Goal: Find specific page/section: Find specific page/section

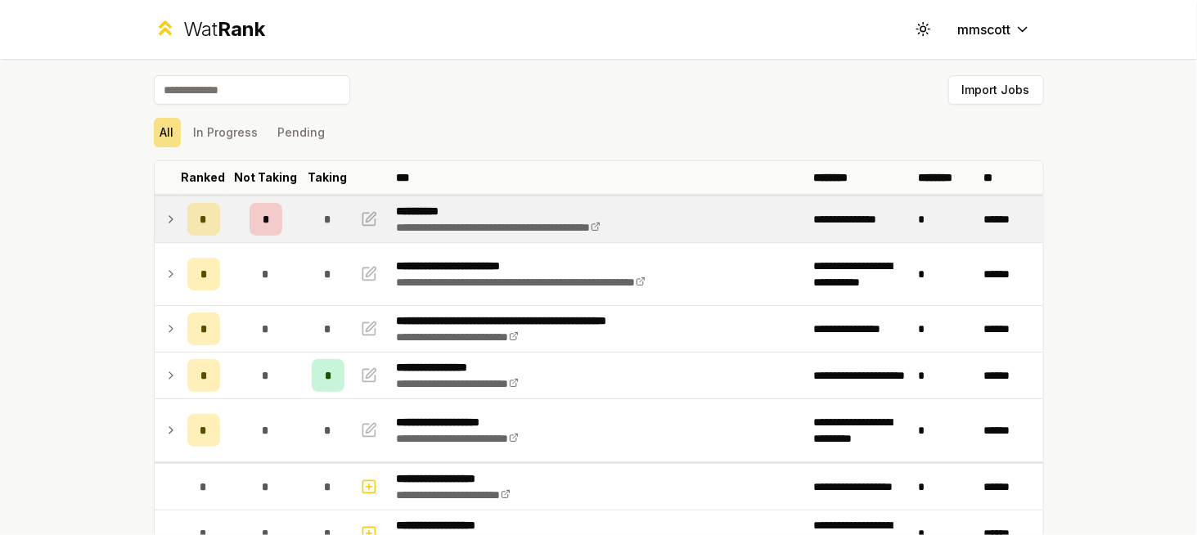
click at [167, 223] on icon at bounding box center [171, 220] width 13 height 20
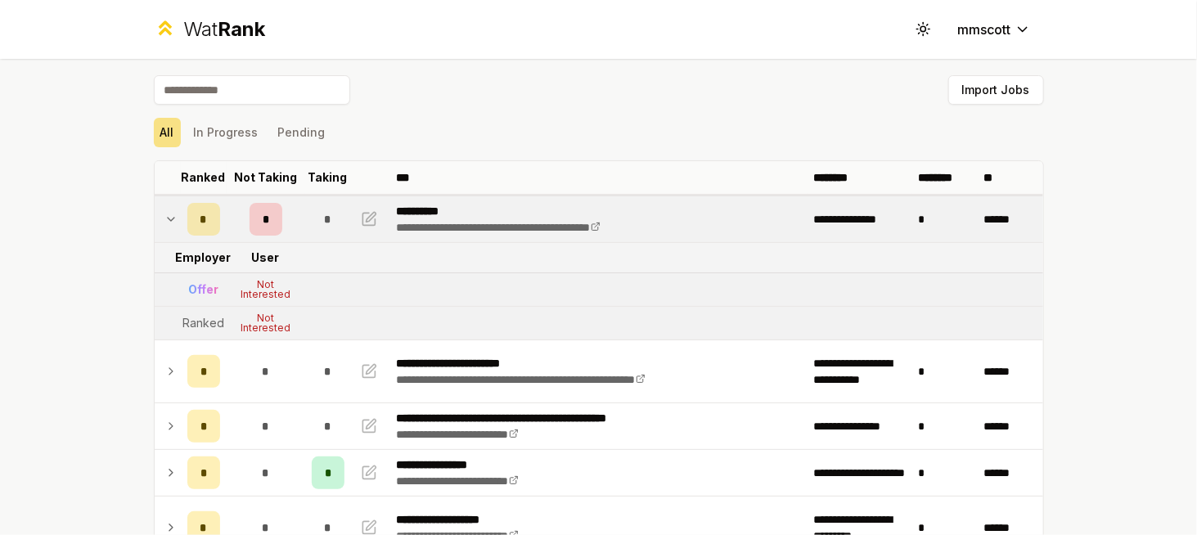
click at [168, 219] on icon at bounding box center [171, 219] width 7 height 3
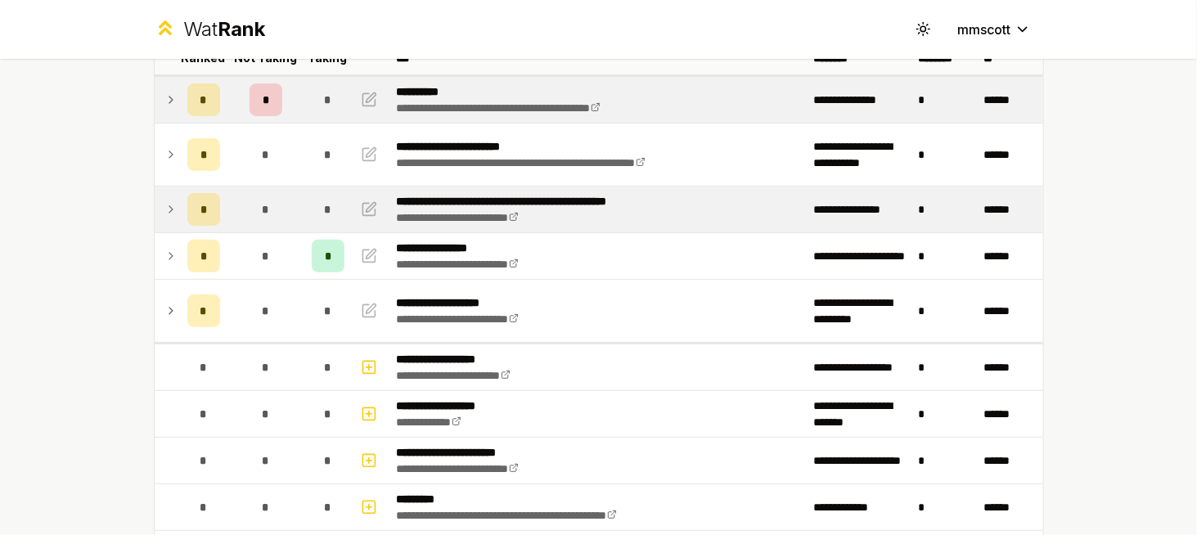
scroll to position [121, 0]
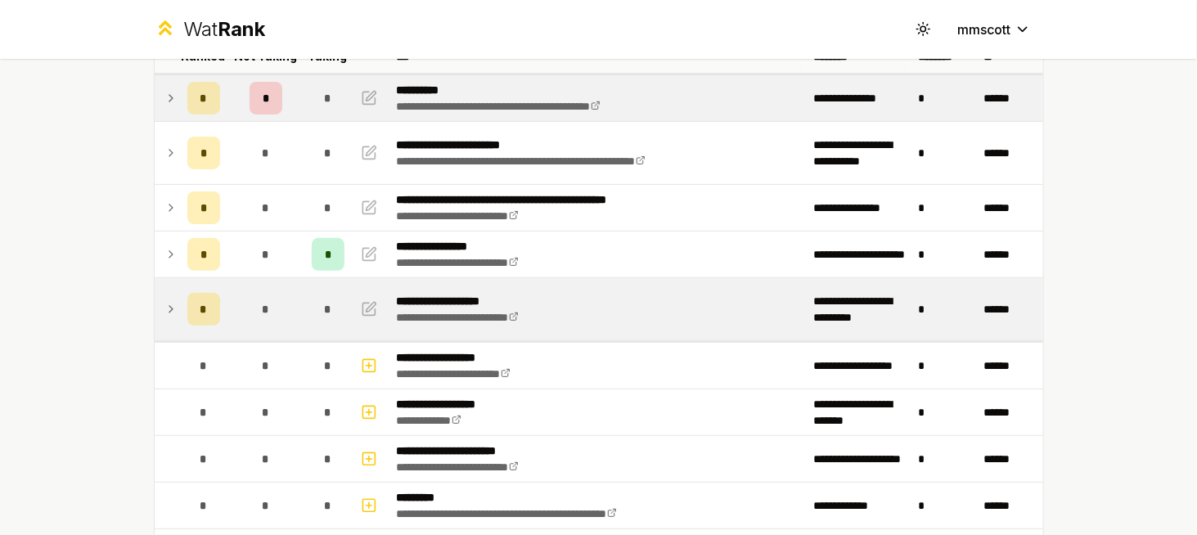
click at [155, 304] on td at bounding box center [168, 309] width 26 height 62
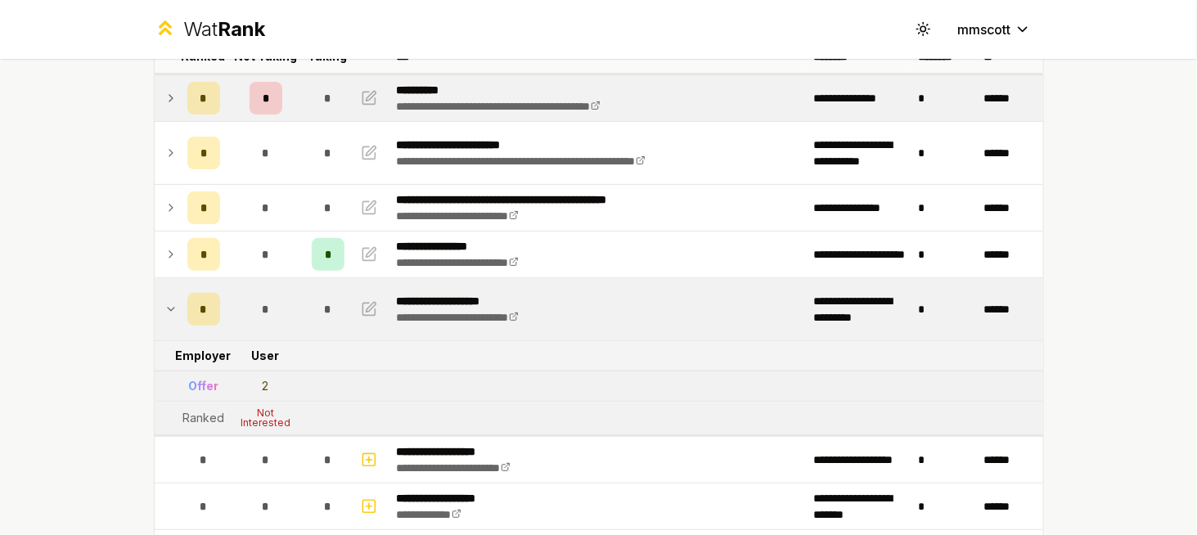
click at [165, 303] on icon at bounding box center [171, 310] width 13 height 20
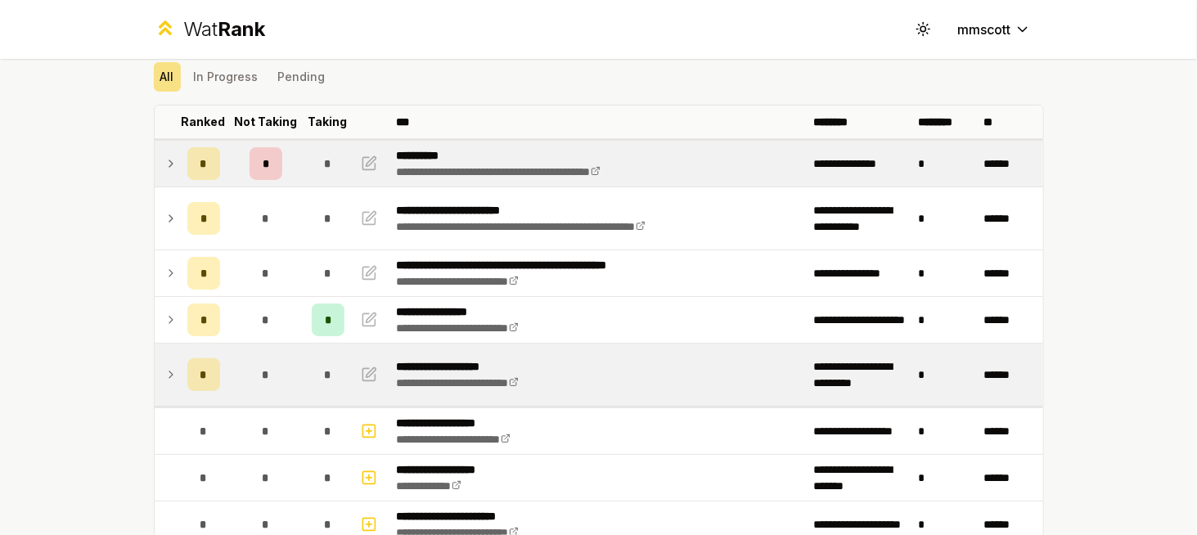
scroll to position [54, 0]
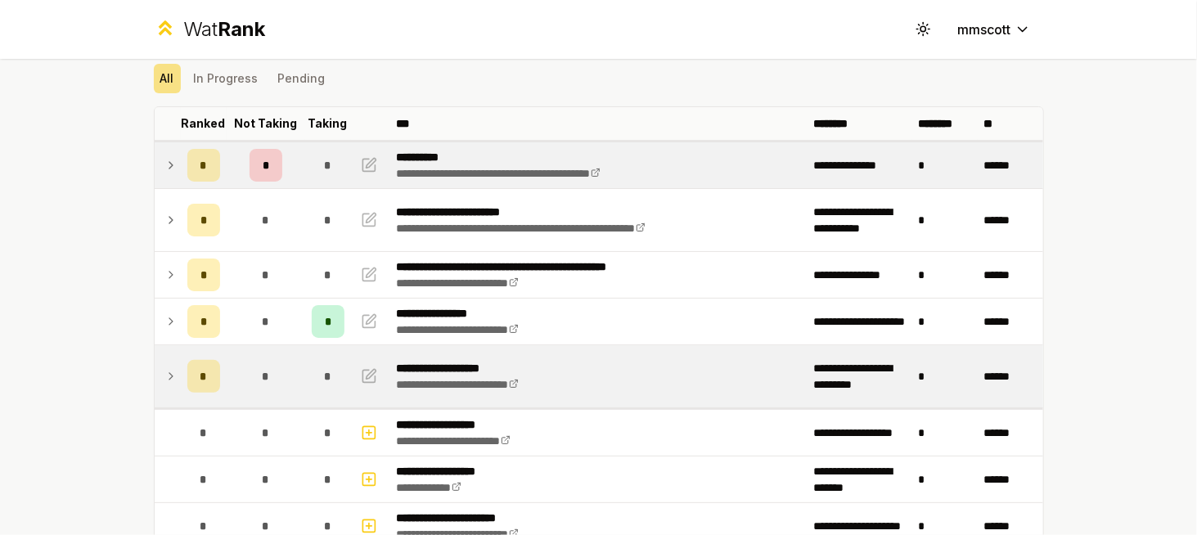
click at [168, 160] on icon at bounding box center [171, 166] width 13 height 20
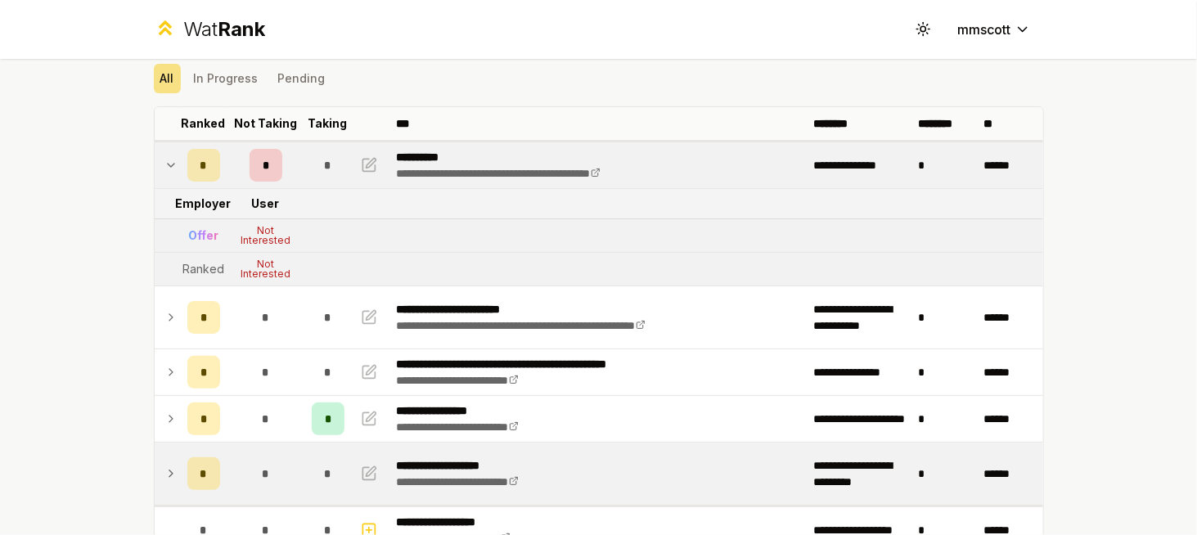
click at [168, 160] on icon at bounding box center [171, 166] width 13 height 20
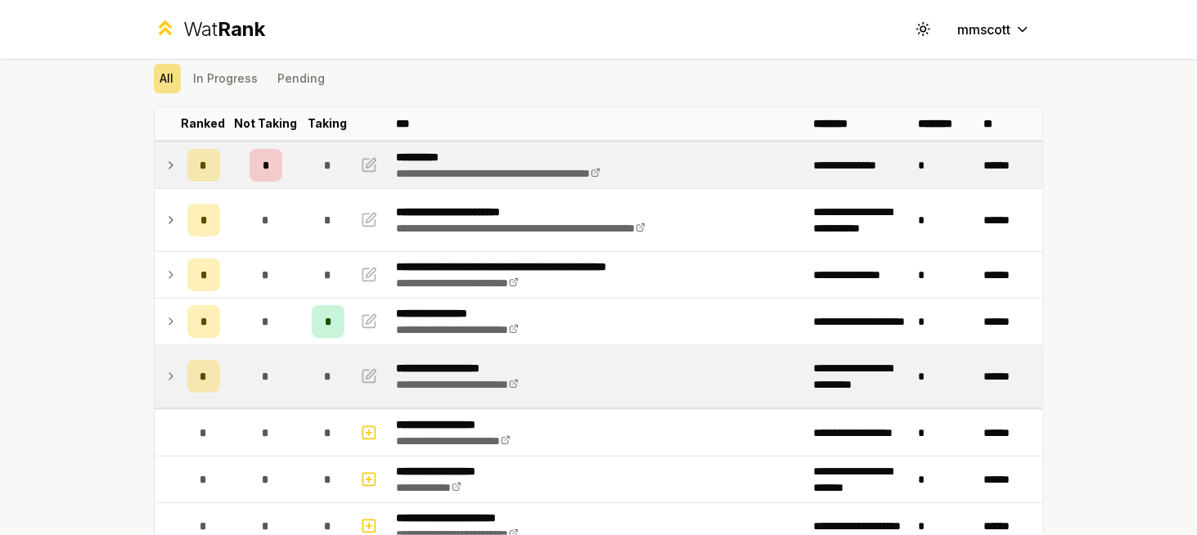
click at [168, 160] on icon at bounding box center [171, 166] width 13 height 20
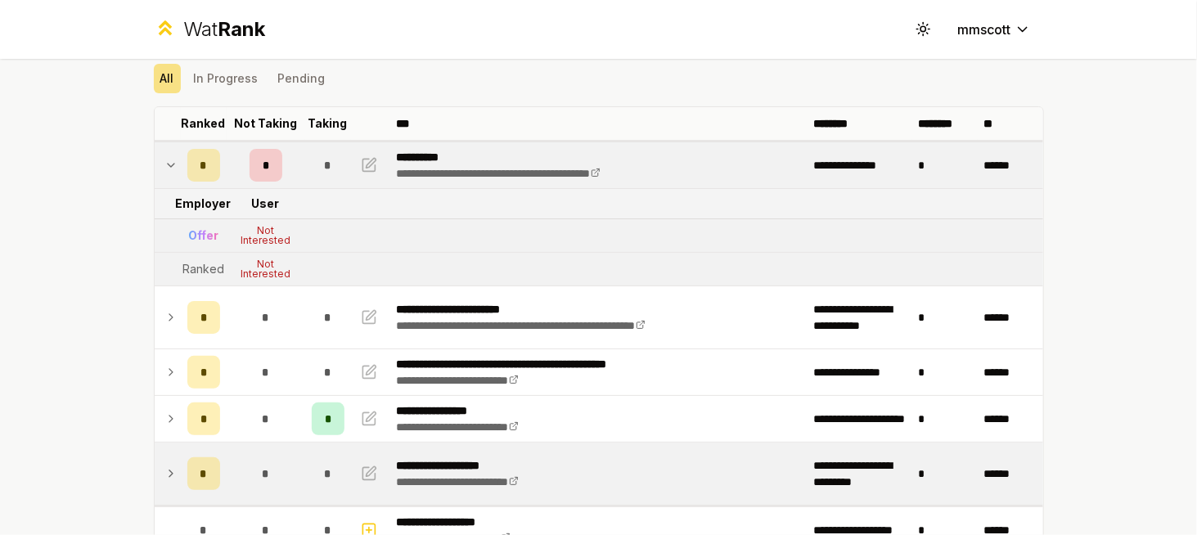
click at [168, 160] on icon at bounding box center [171, 166] width 13 height 20
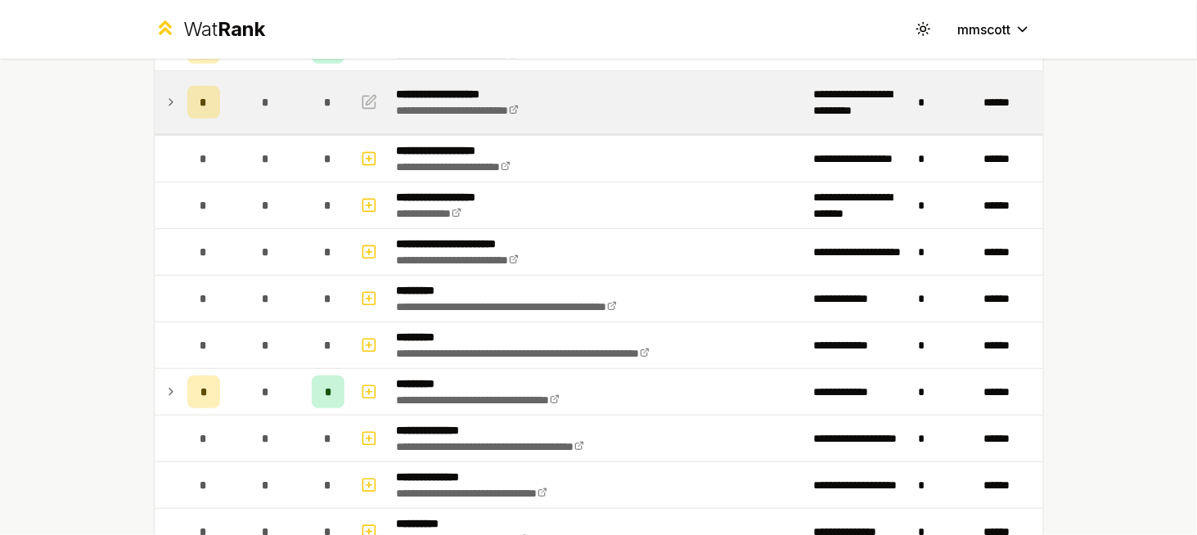
scroll to position [387, 0]
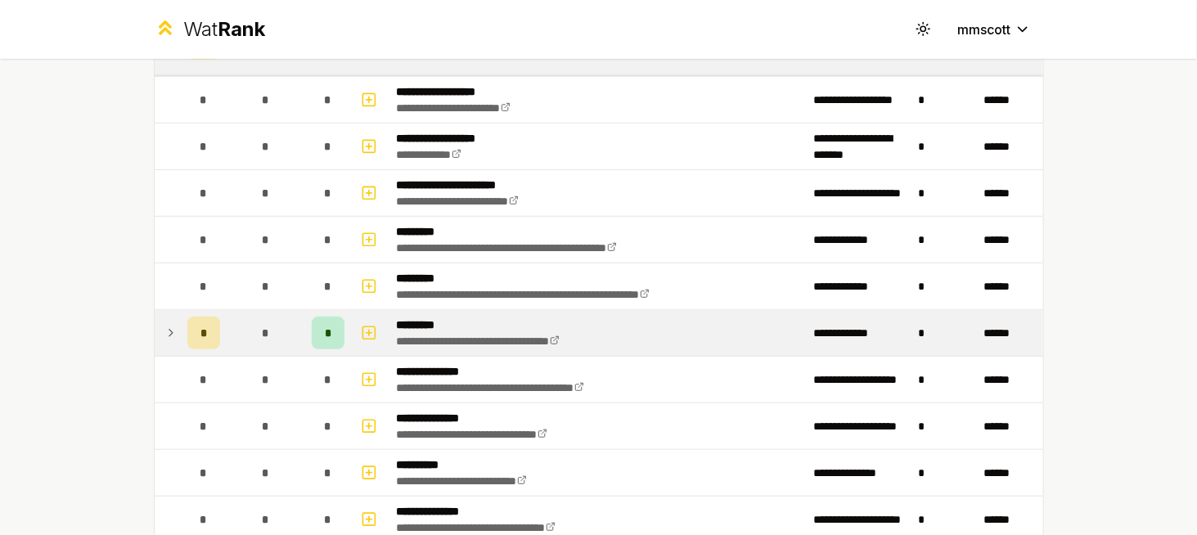
click at [167, 331] on icon at bounding box center [171, 333] width 13 height 20
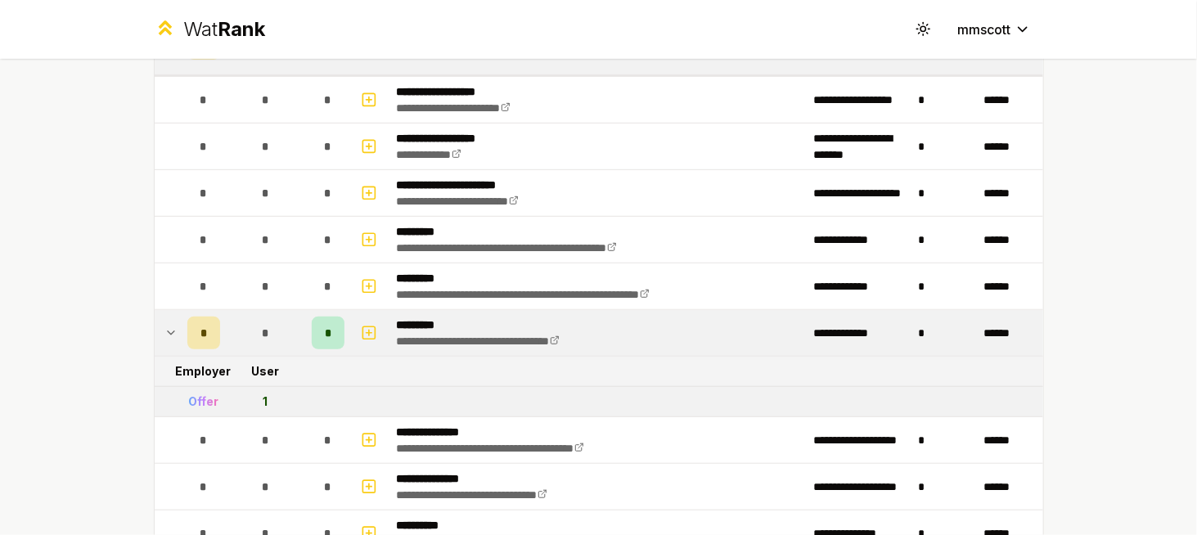
click at [167, 331] on icon at bounding box center [171, 333] width 13 height 20
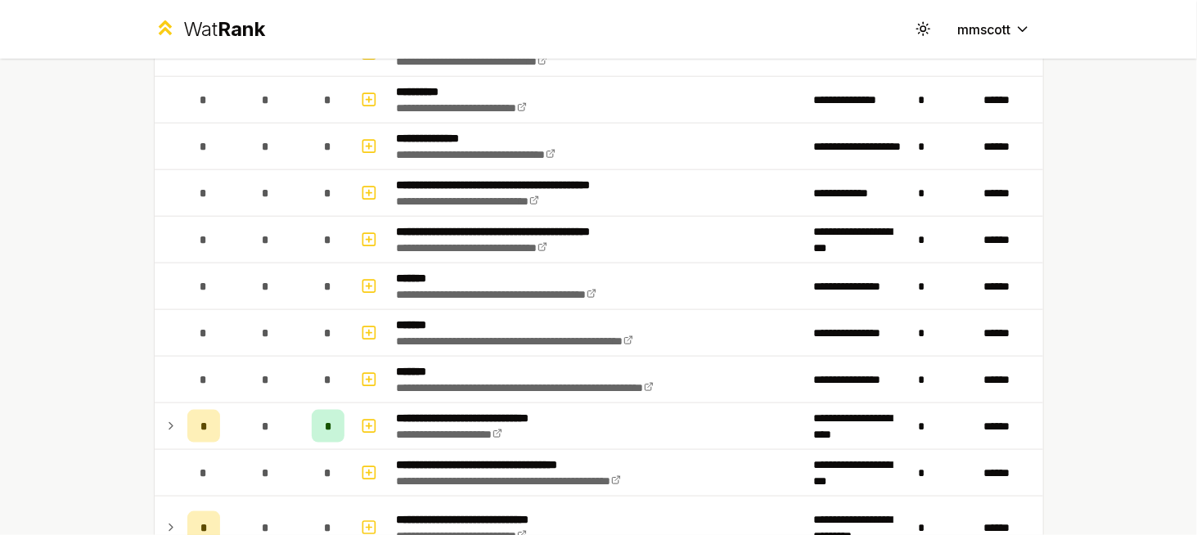
scroll to position [759, 0]
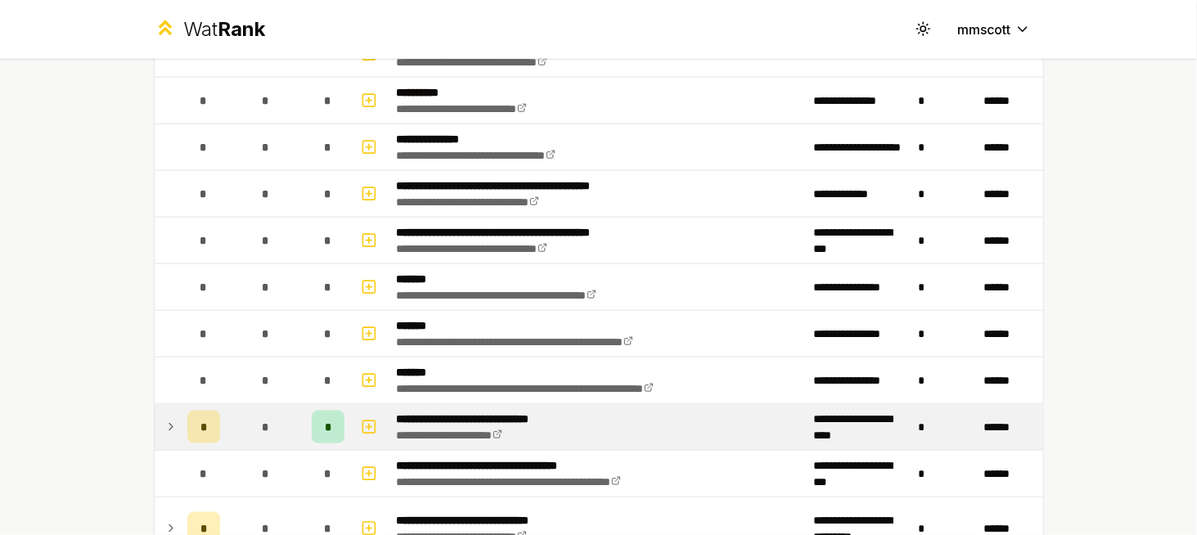
click at [169, 424] on icon at bounding box center [170, 427] width 3 height 7
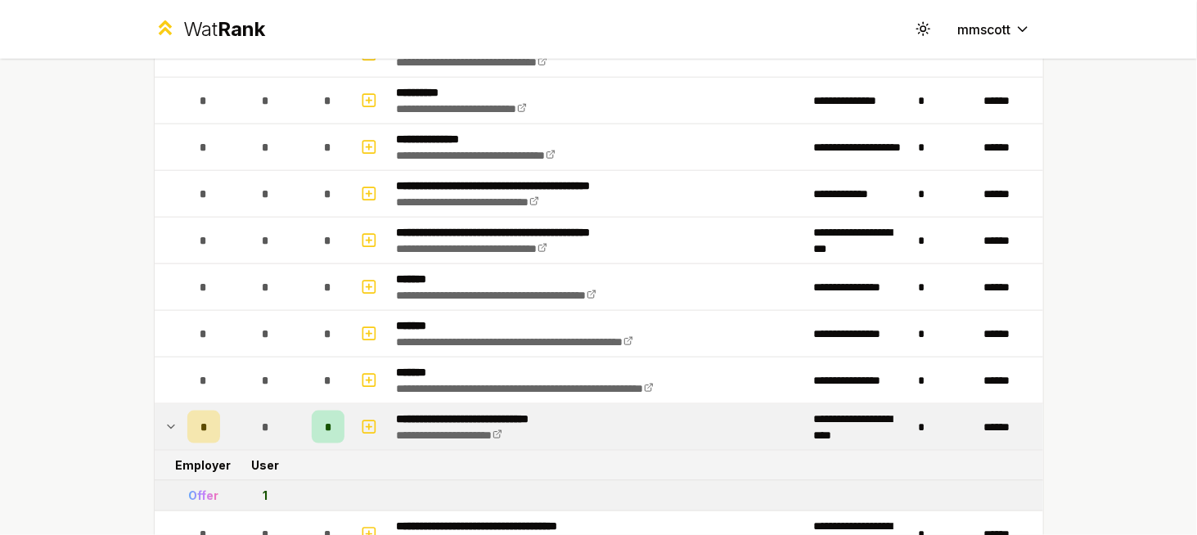
click at [168, 426] on icon at bounding box center [171, 427] width 7 height 3
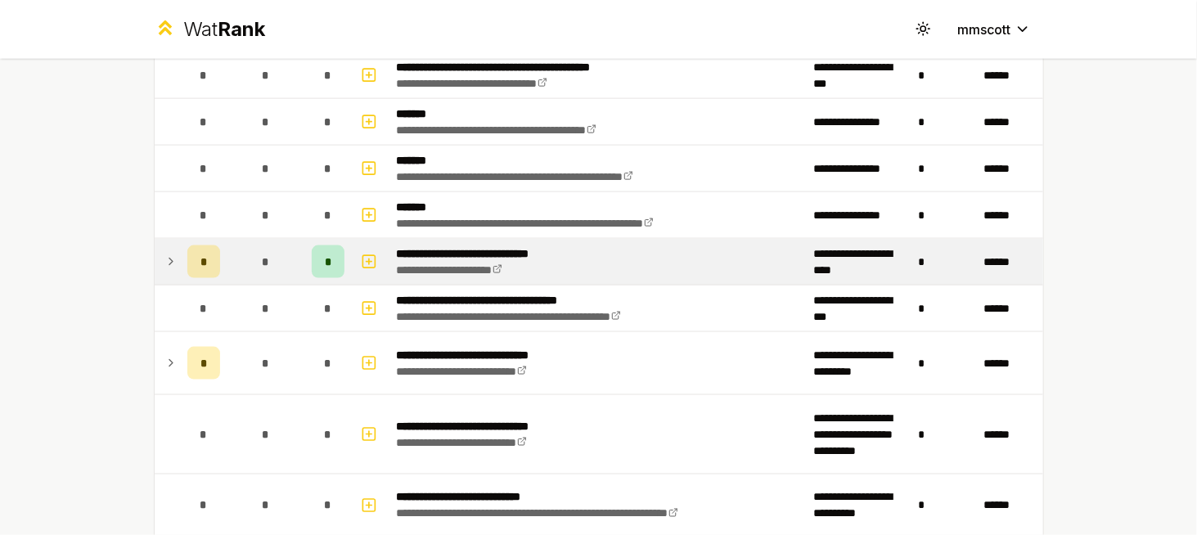
scroll to position [926, 0]
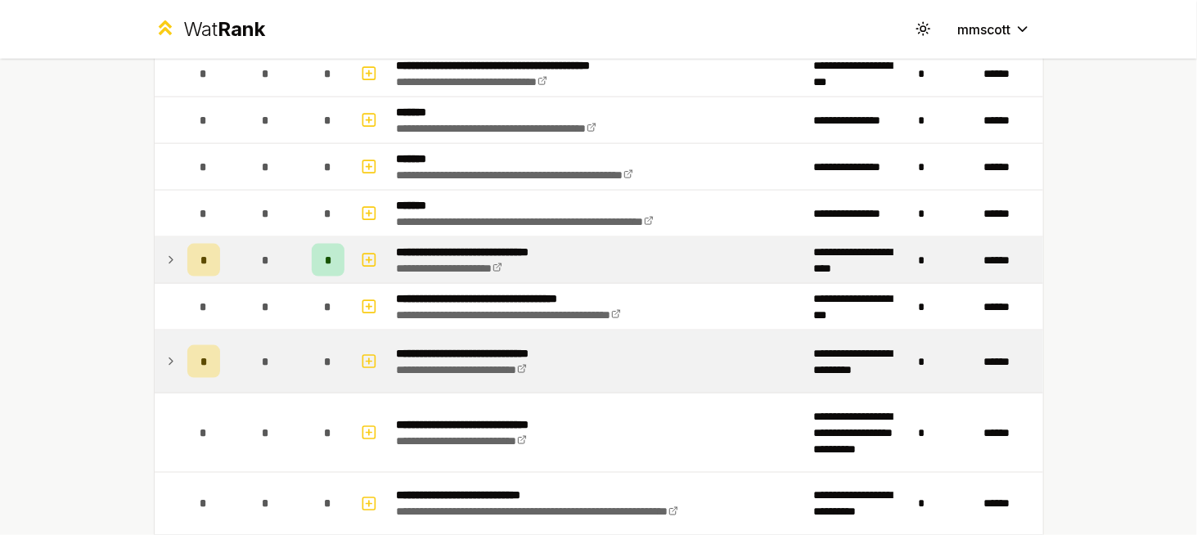
click at [168, 352] on icon at bounding box center [171, 362] width 13 height 20
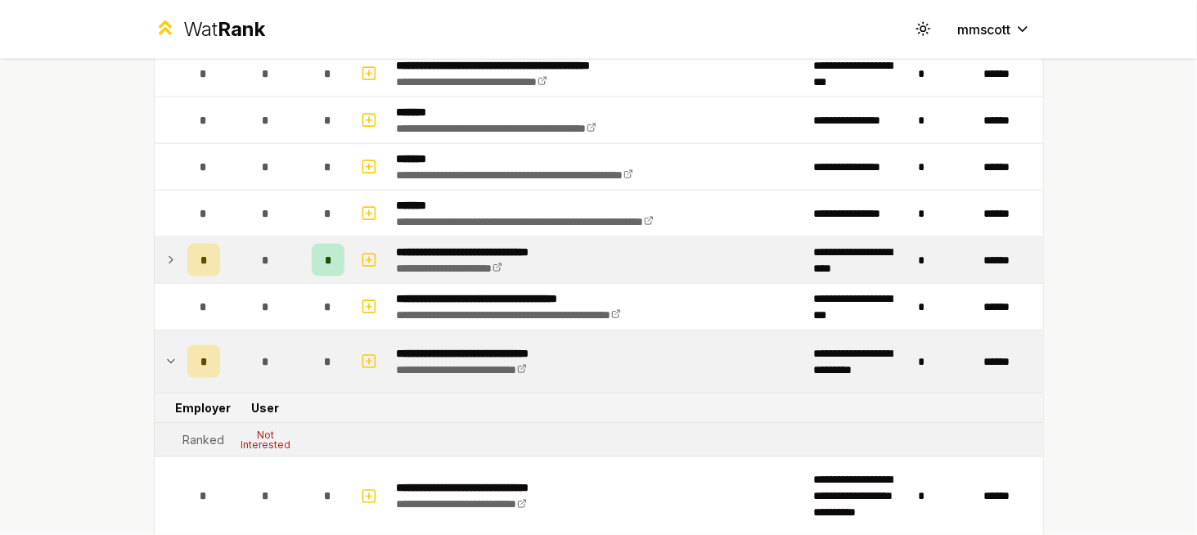
click at [168, 352] on icon at bounding box center [171, 362] width 13 height 20
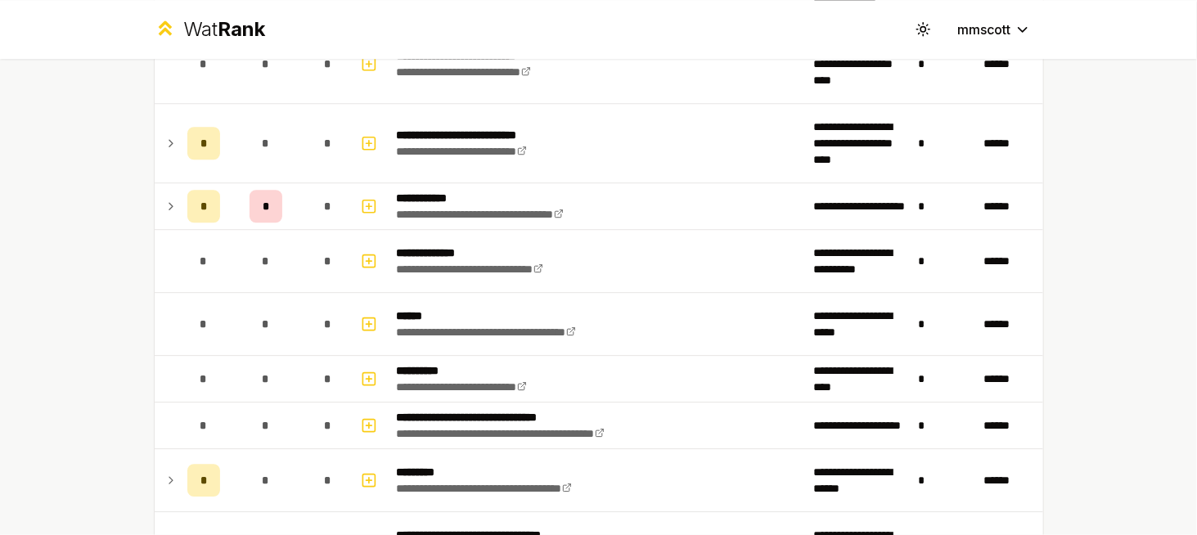
scroll to position [1861, 0]
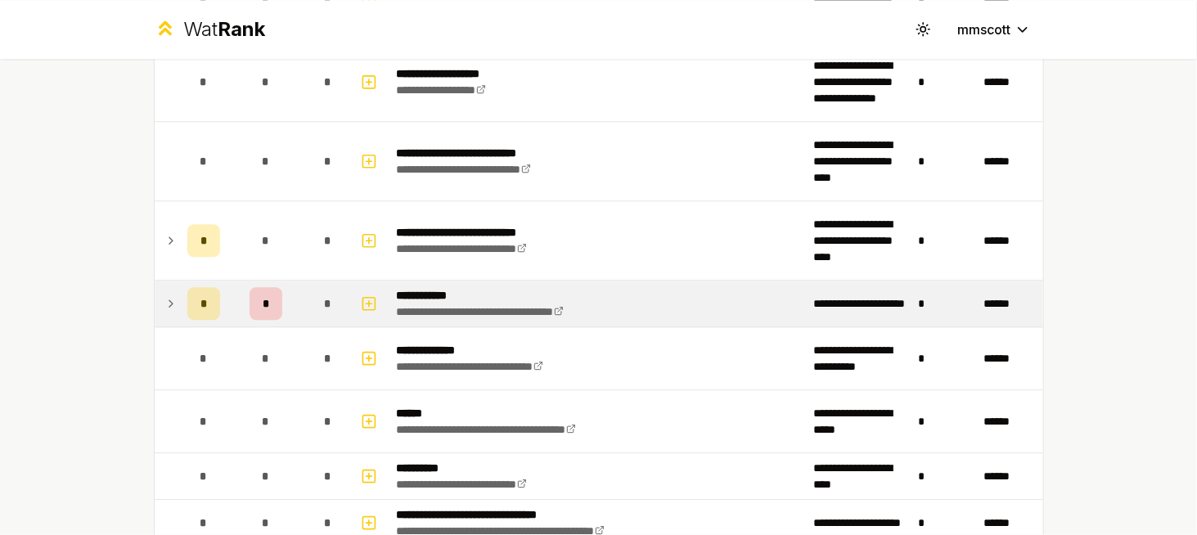
click at [172, 282] on td at bounding box center [168, 304] width 26 height 46
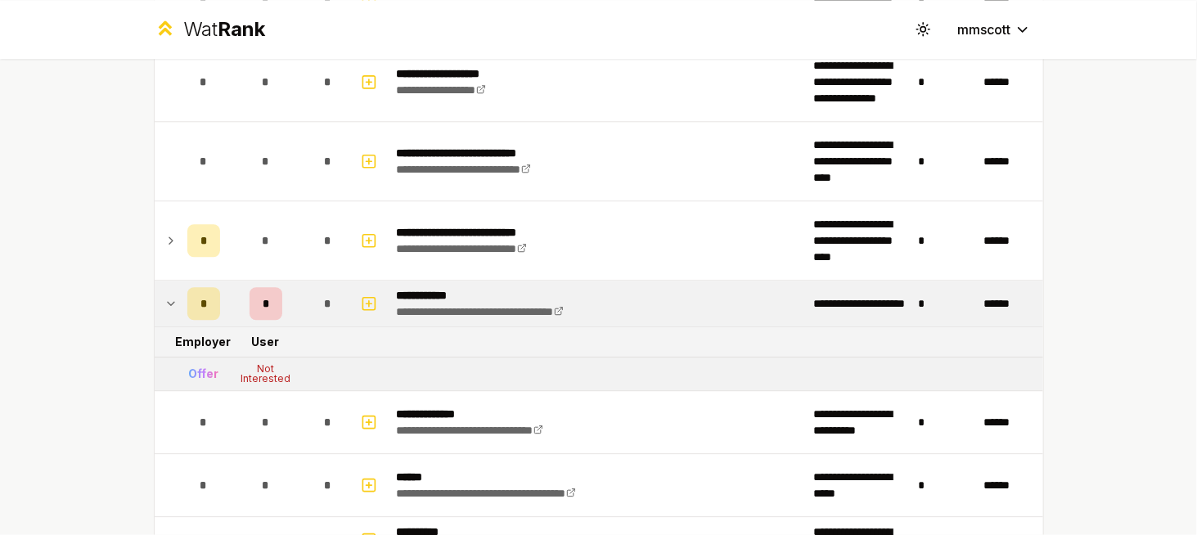
click at [167, 294] on icon at bounding box center [171, 304] width 13 height 20
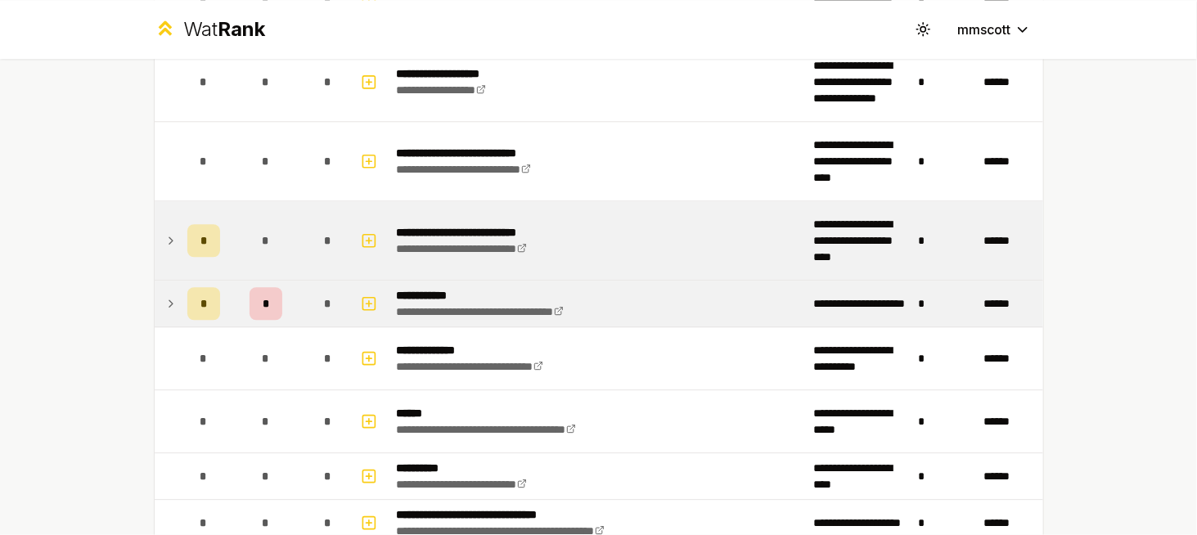
click at [171, 226] on td at bounding box center [168, 240] width 26 height 79
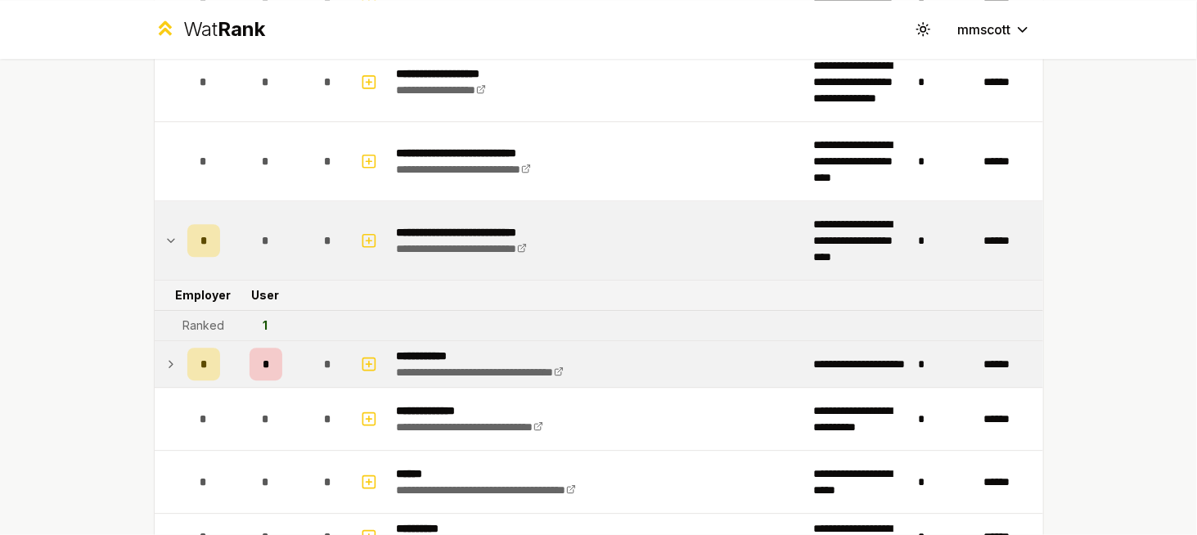
click at [171, 226] on td at bounding box center [168, 240] width 26 height 79
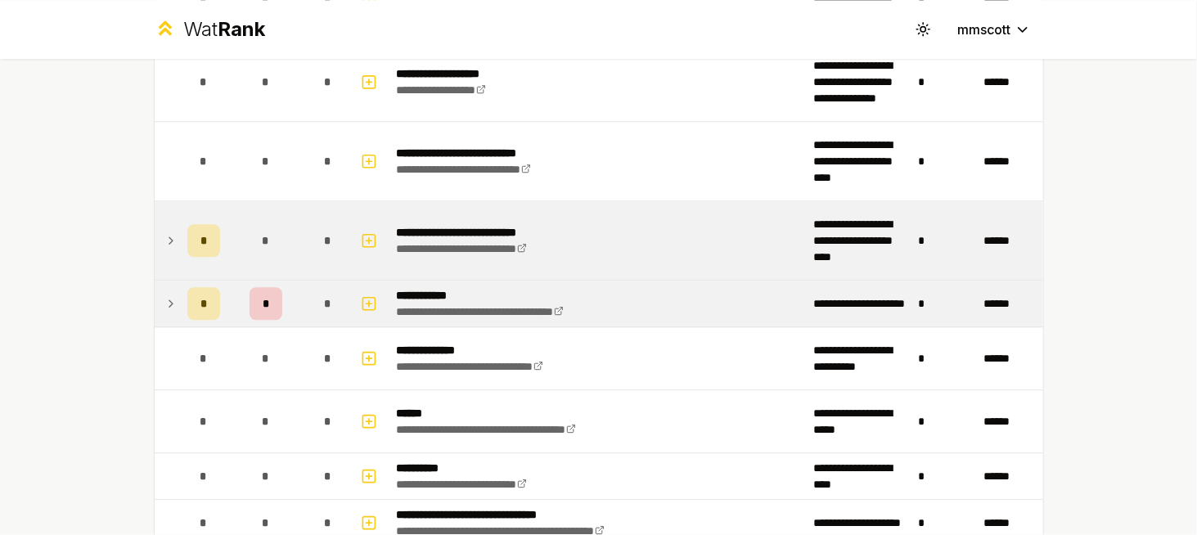
click at [171, 226] on td at bounding box center [168, 240] width 26 height 79
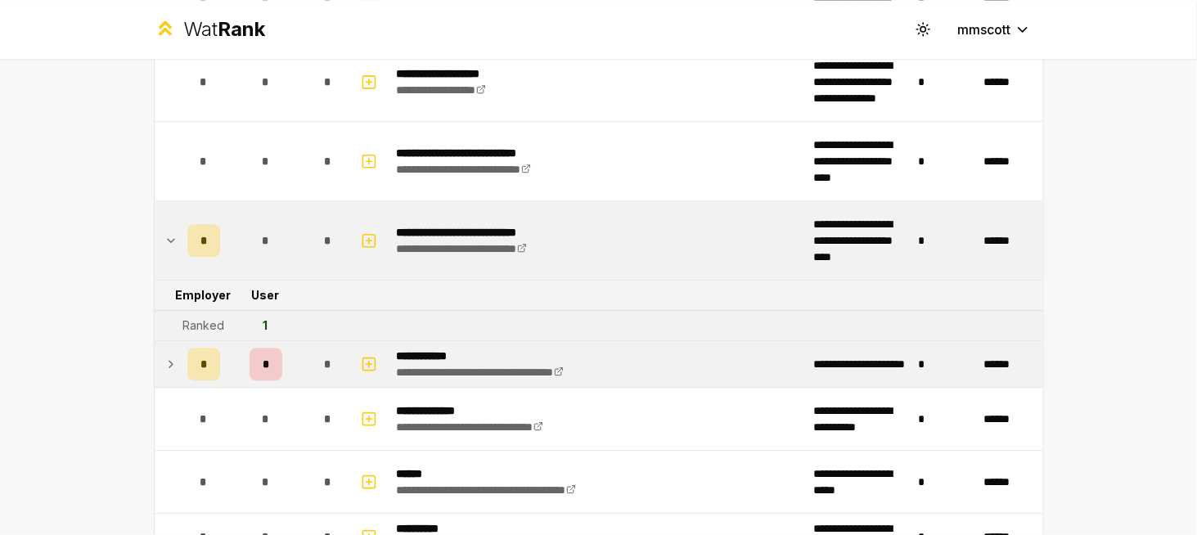
click at [168, 231] on icon at bounding box center [171, 241] width 13 height 20
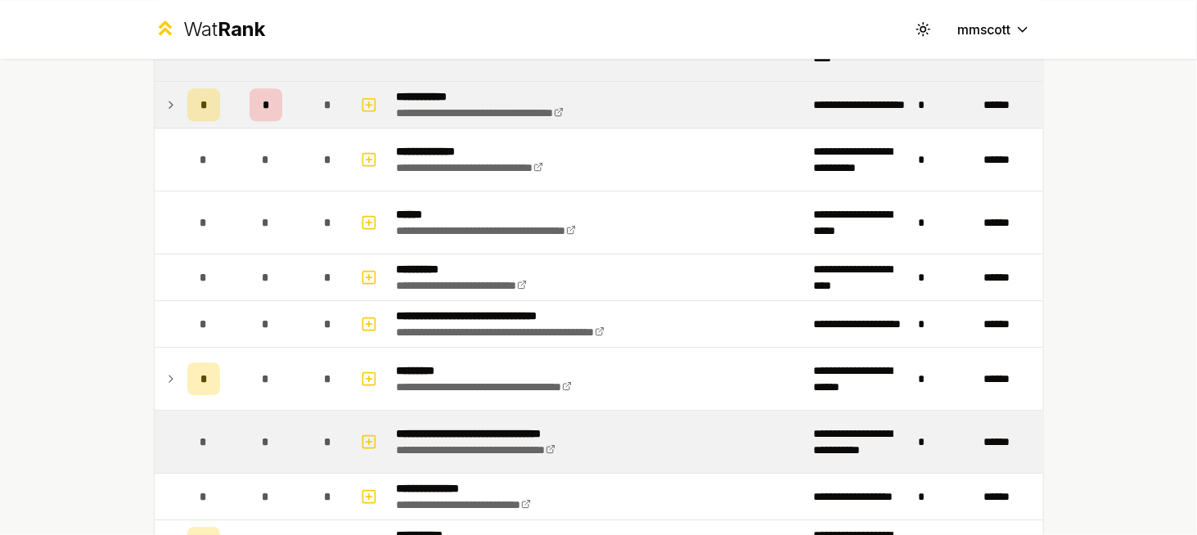
scroll to position [2061, 0]
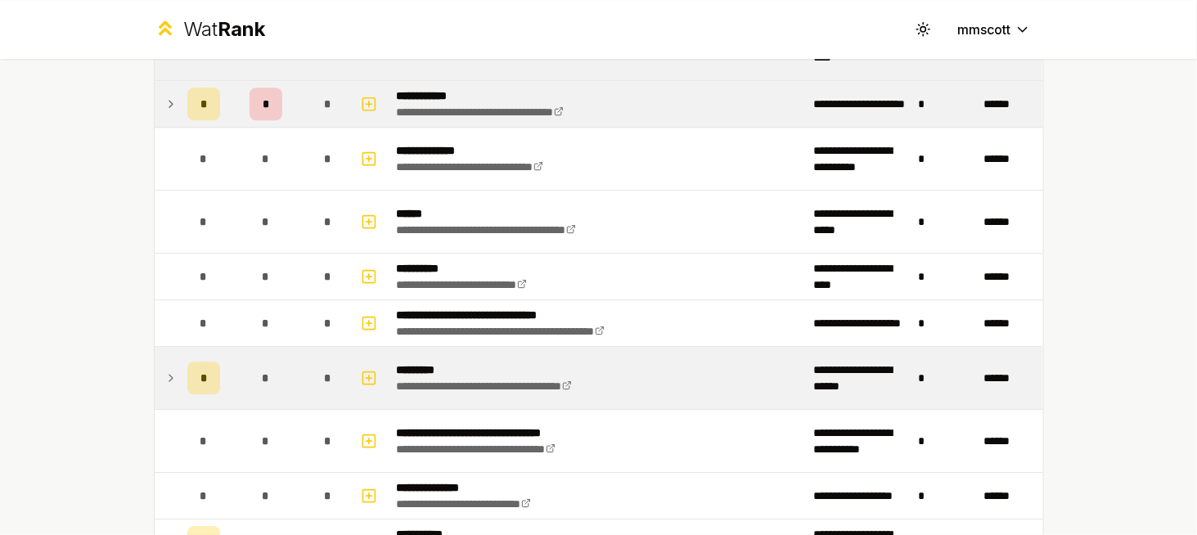
click at [165, 368] on icon at bounding box center [171, 378] width 13 height 20
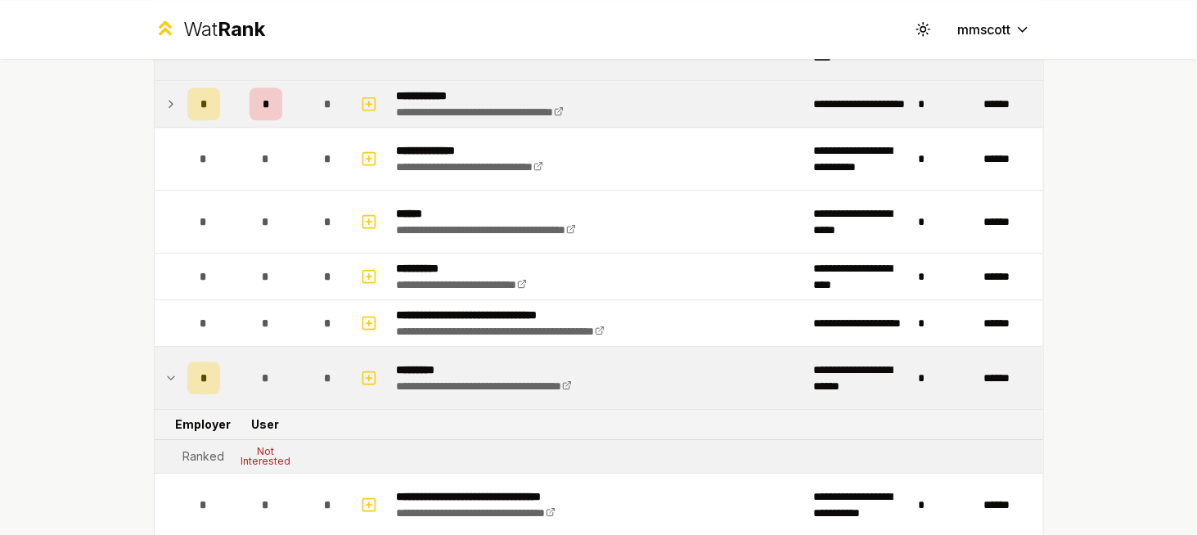
click at [168, 368] on icon at bounding box center [171, 378] width 13 height 20
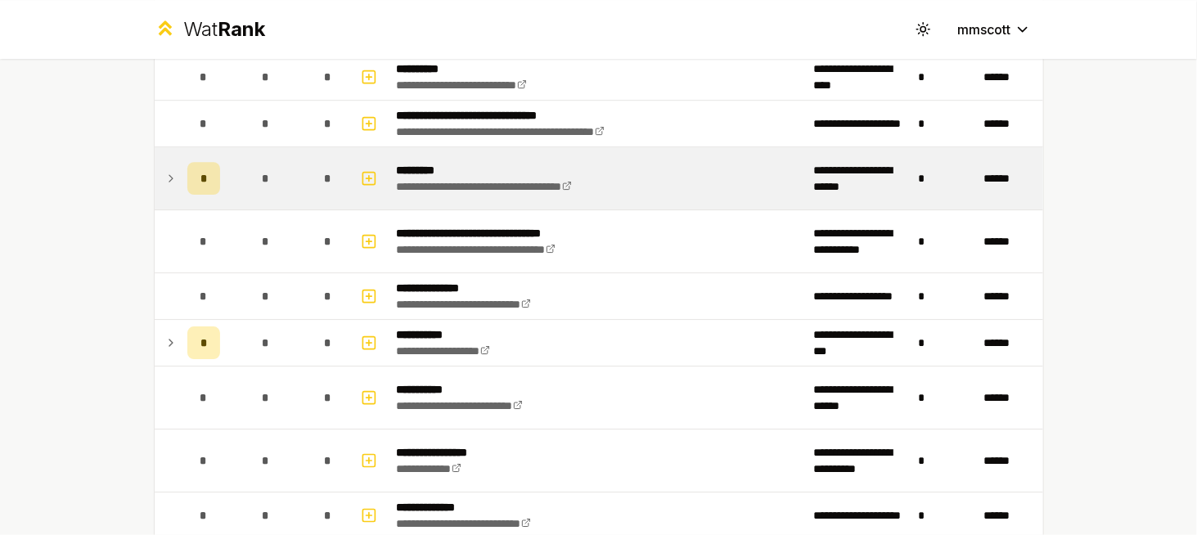
scroll to position [2260, 0]
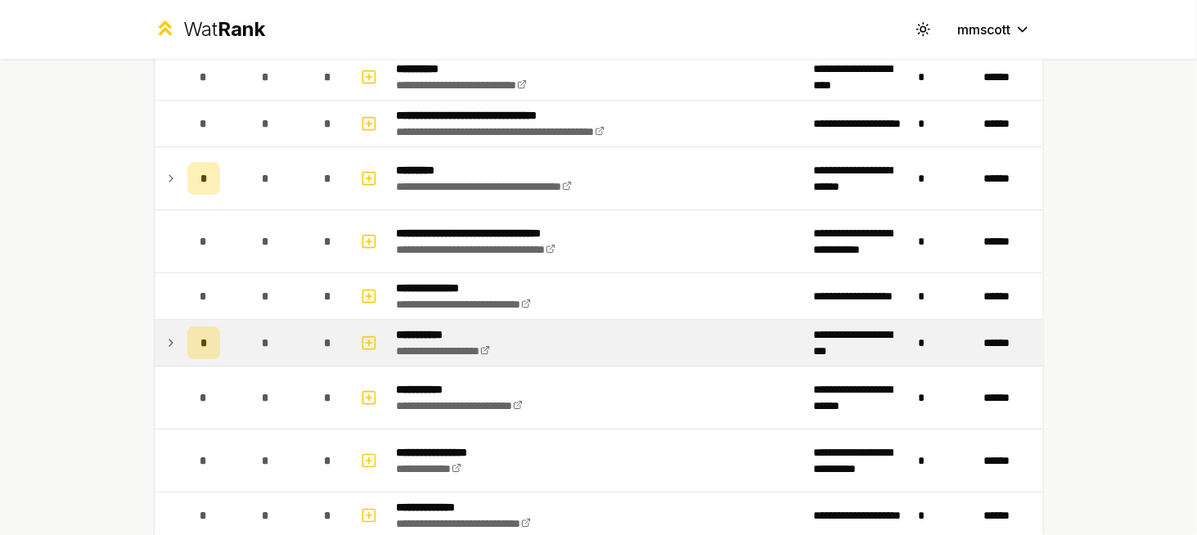
click at [173, 327] on td at bounding box center [168, 343] width 26 height 46
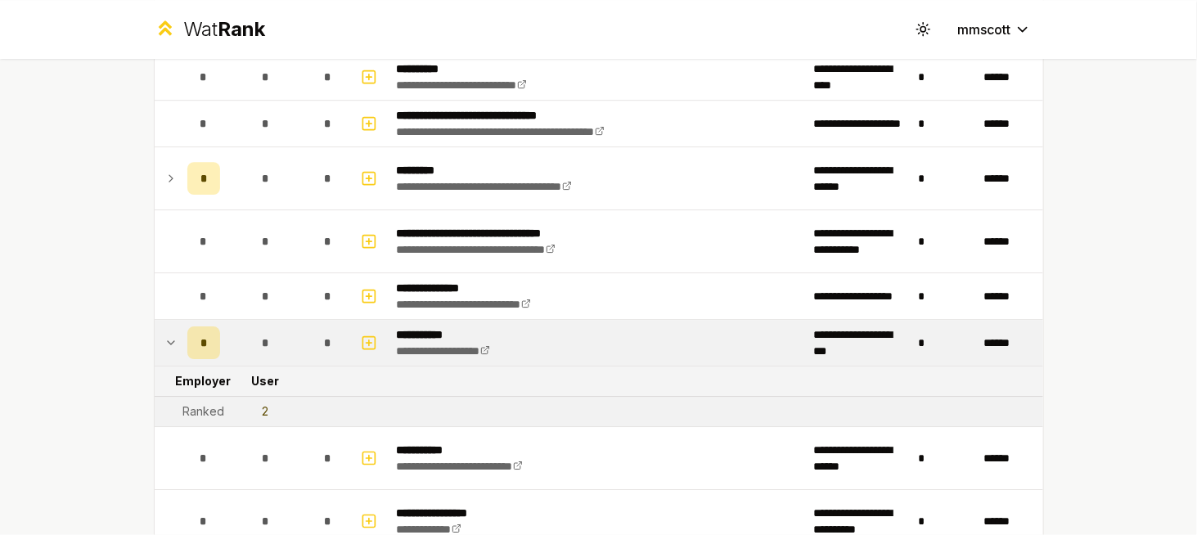
click at [166, 333] on icon at bounding box center [171, 343] width 13 height 20
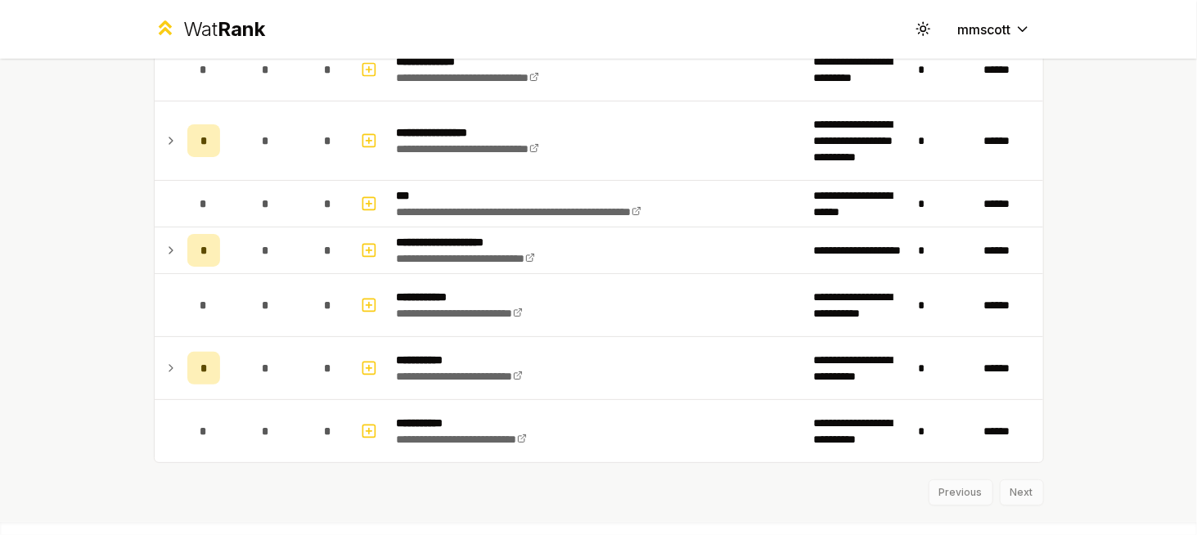
scroll to position [3513, 0]
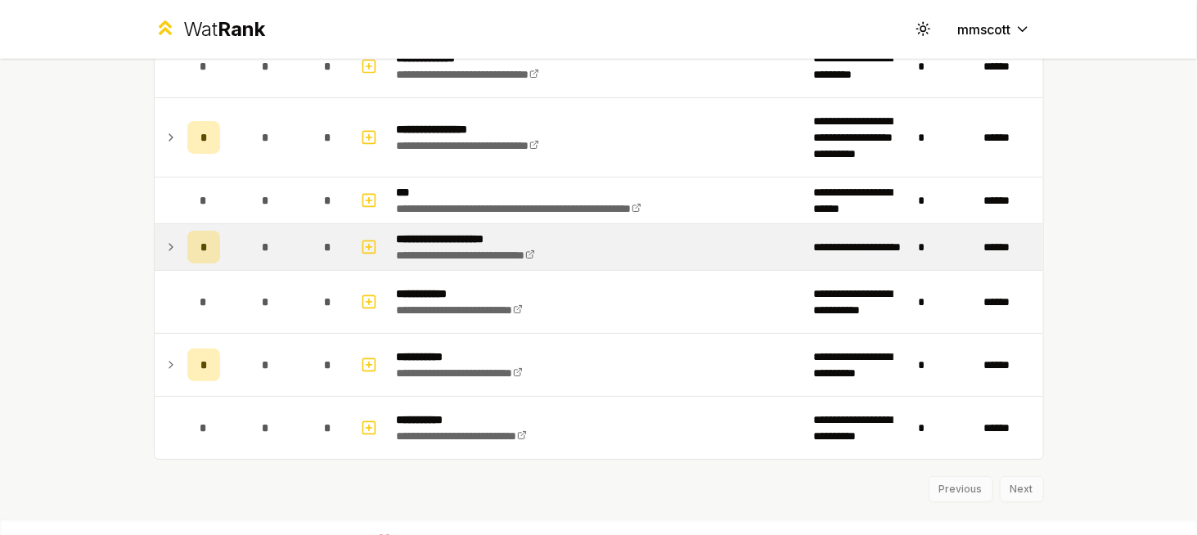
click at [165, 237] on icon at bounding box center [171, 247] width 13 height 20
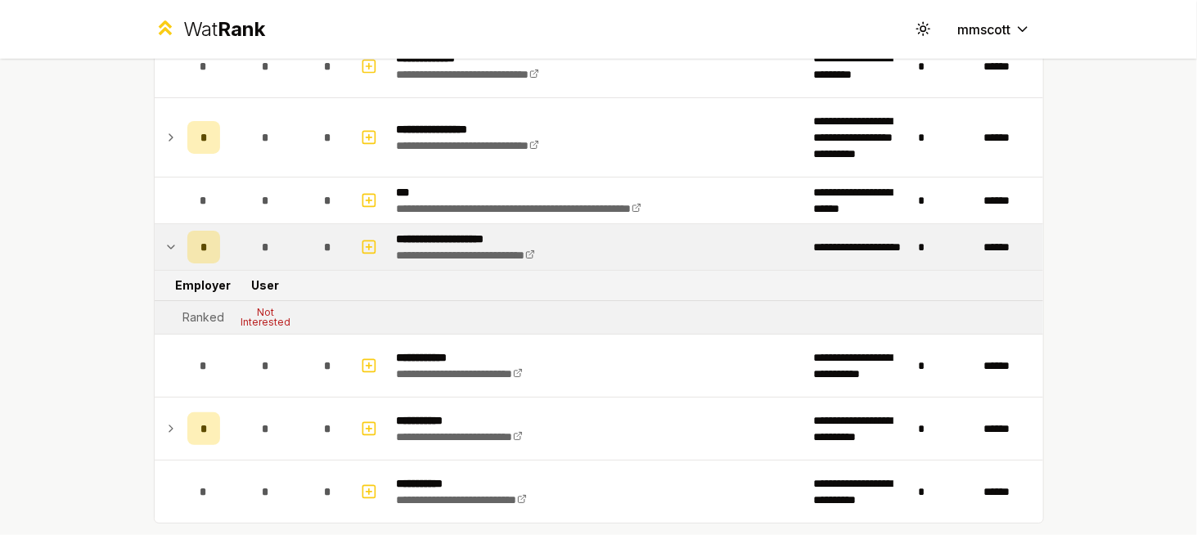
click at [165, 237] on icon at bounding box center [171, 247] width 13 height 20
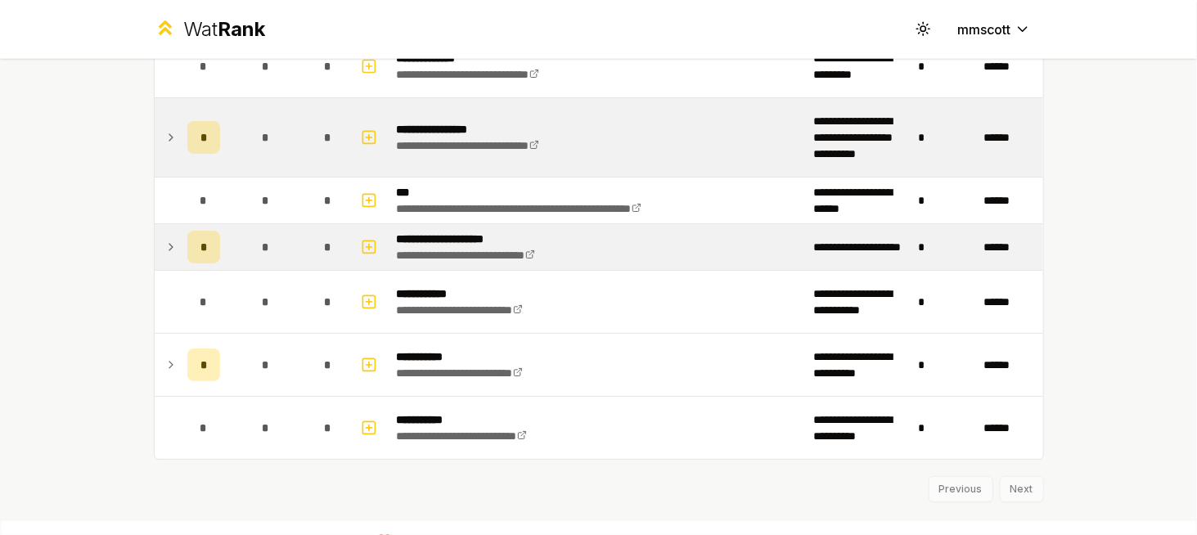
click at [165, 128] on icon at bounding box center [171, 138] width 13 height 20
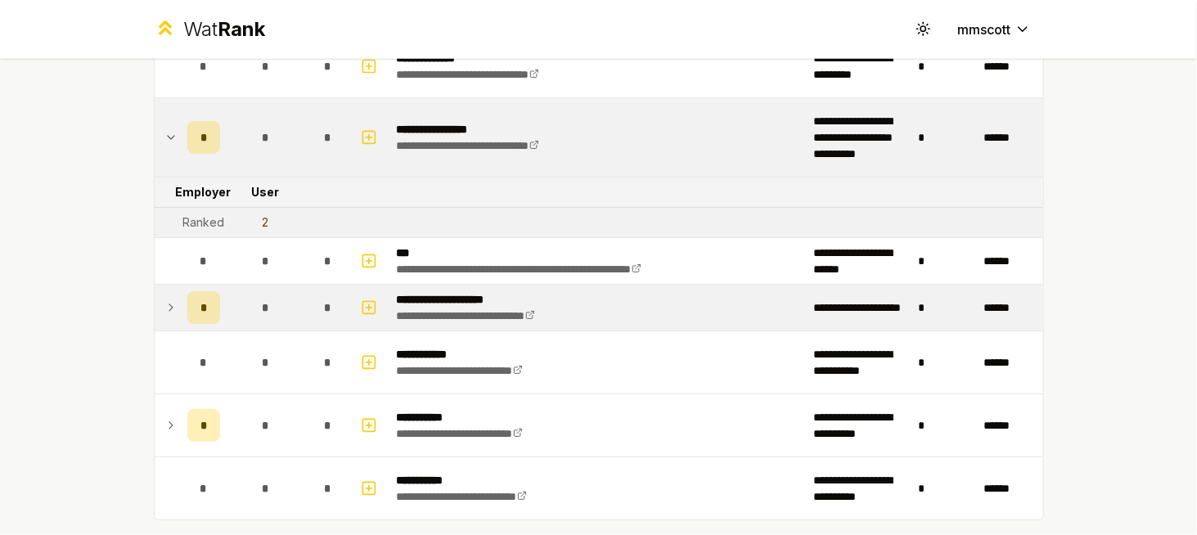
click at [168, 136] on icon at bounding box center [171, 137] width 7 height 3
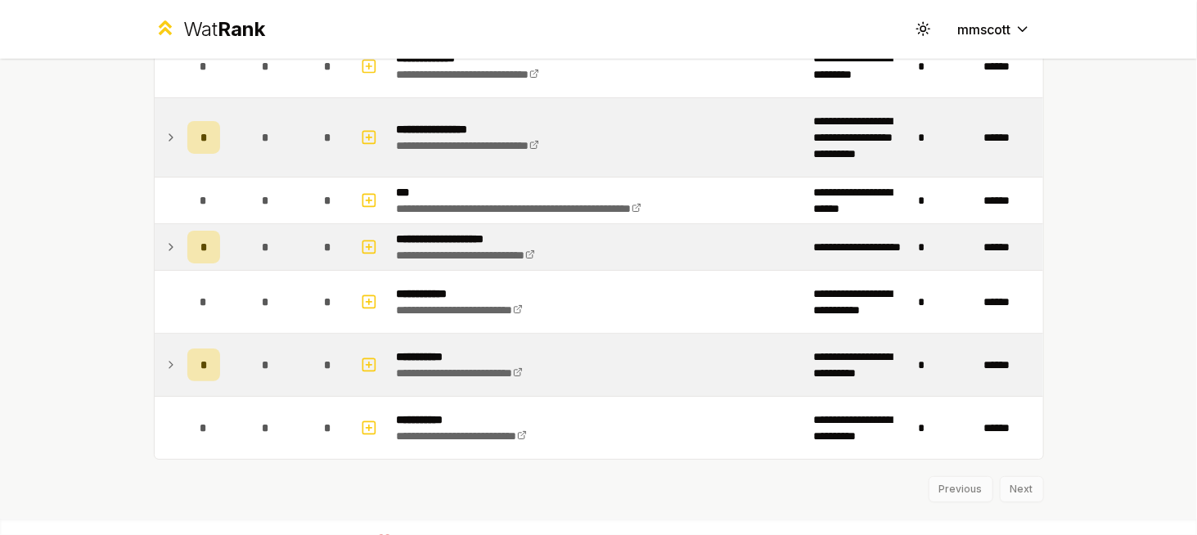
click at [165, 355] on icon at bounding box center [171, 365] width 13 height 20
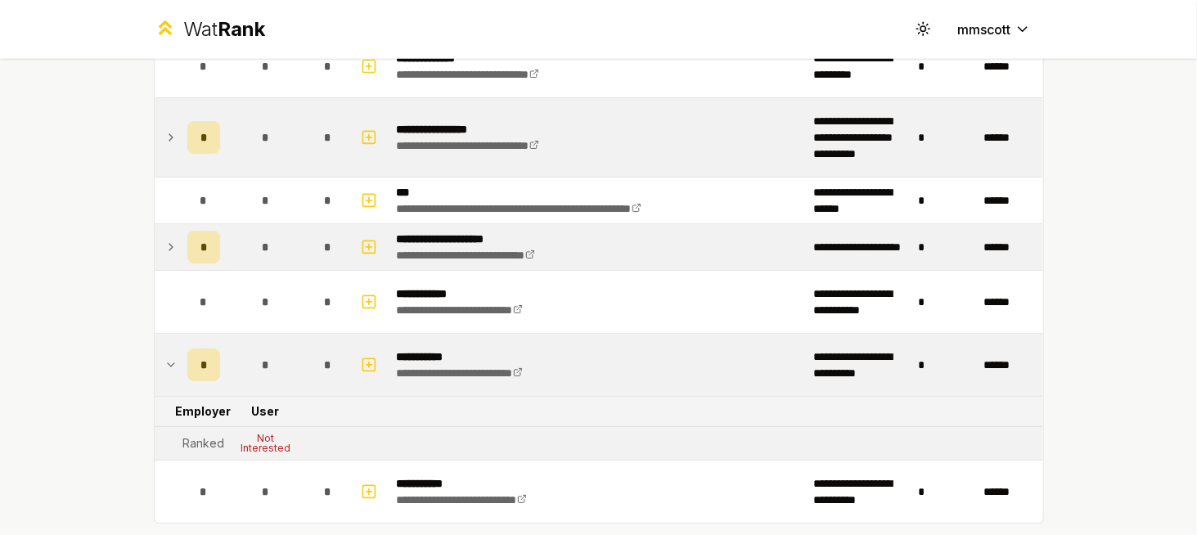
click at [168, 363] on icon at bounding box center [171, 364] width 7 height 3
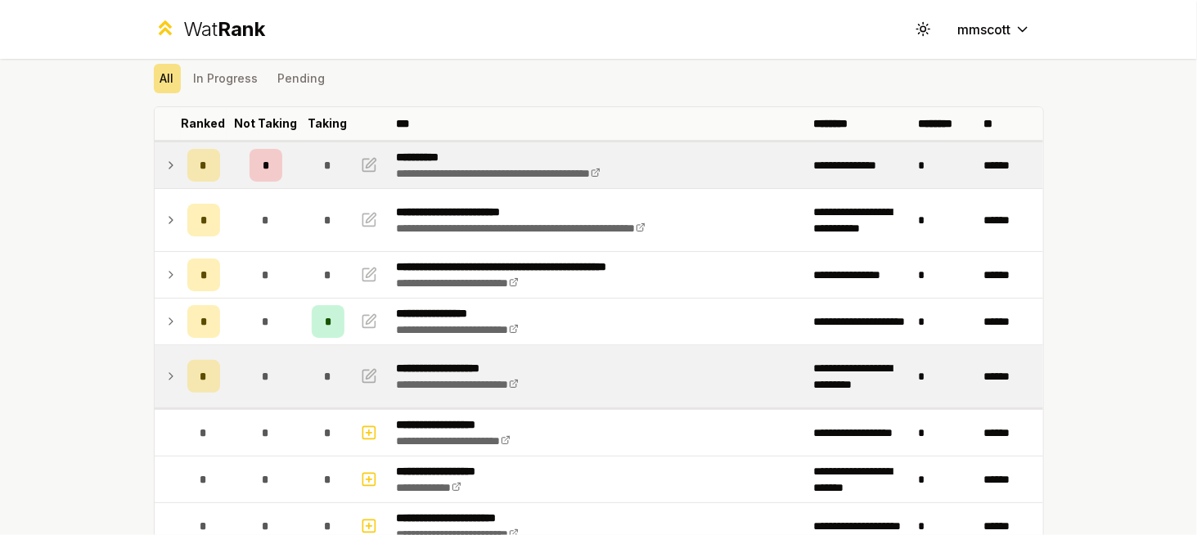
scroll to position [0, 0]
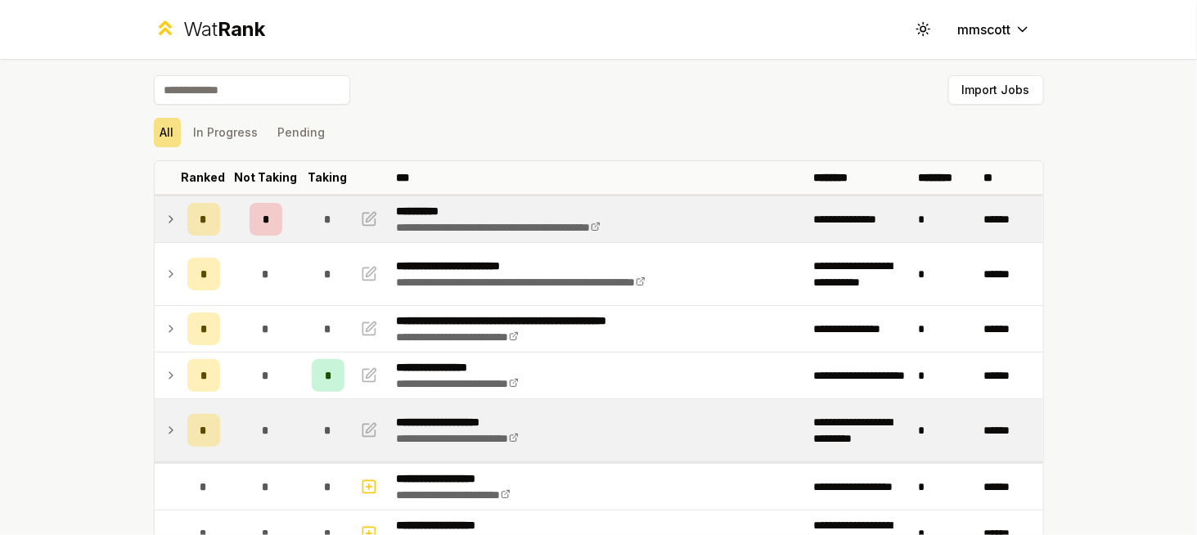
click at [166, 215] on icon at bounding box center [171, 220] width 13 height 20
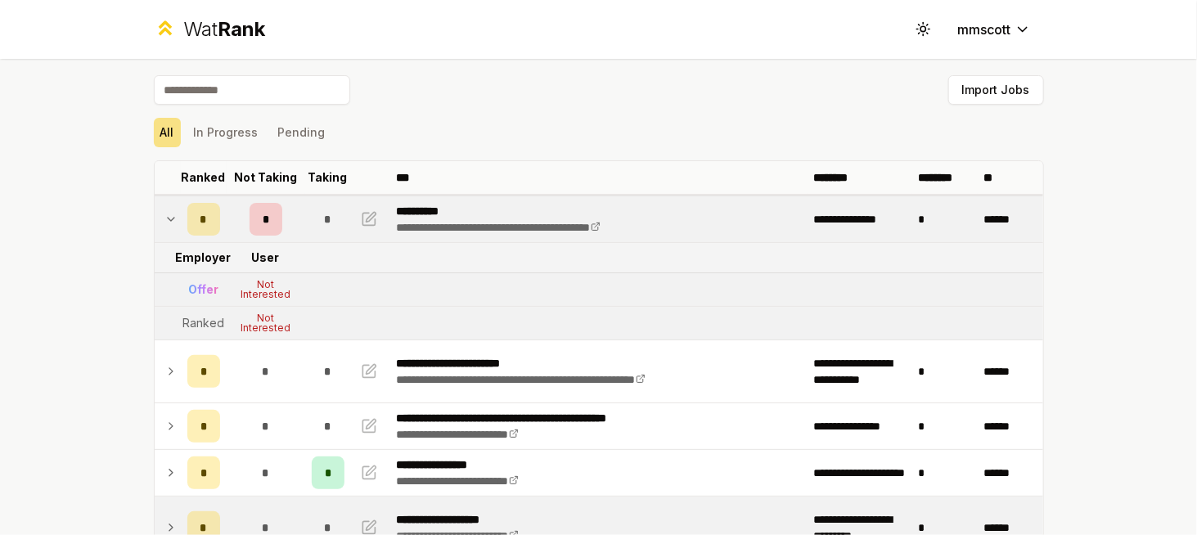
click at [165, 216] on icon at bounding box center [171, 220] width 13 height 20
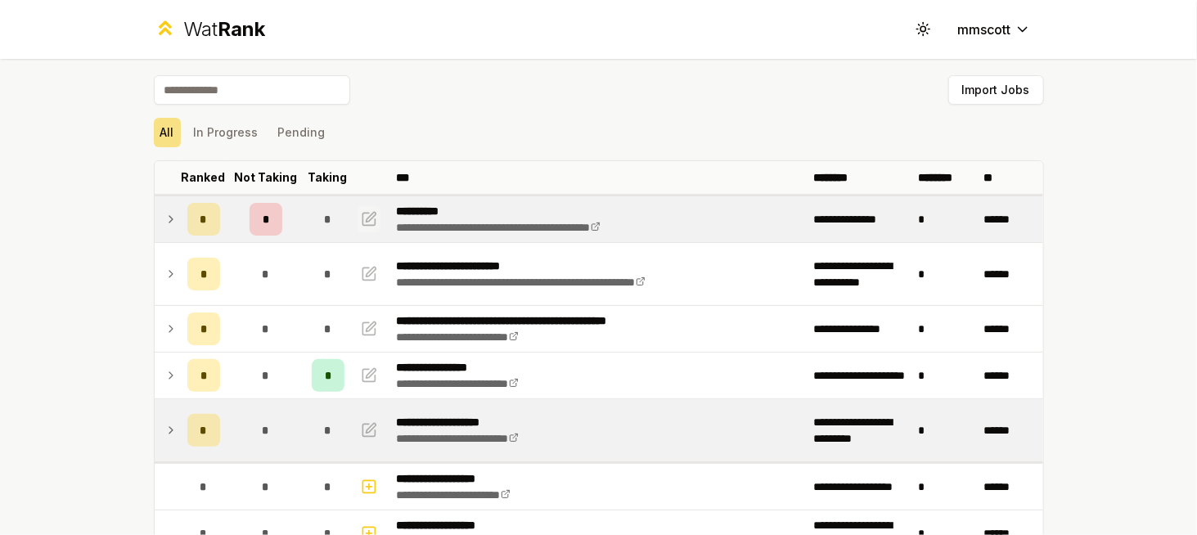
click at [373, 215] on button "button" at bounding box center [369, 219] width 23 height 26
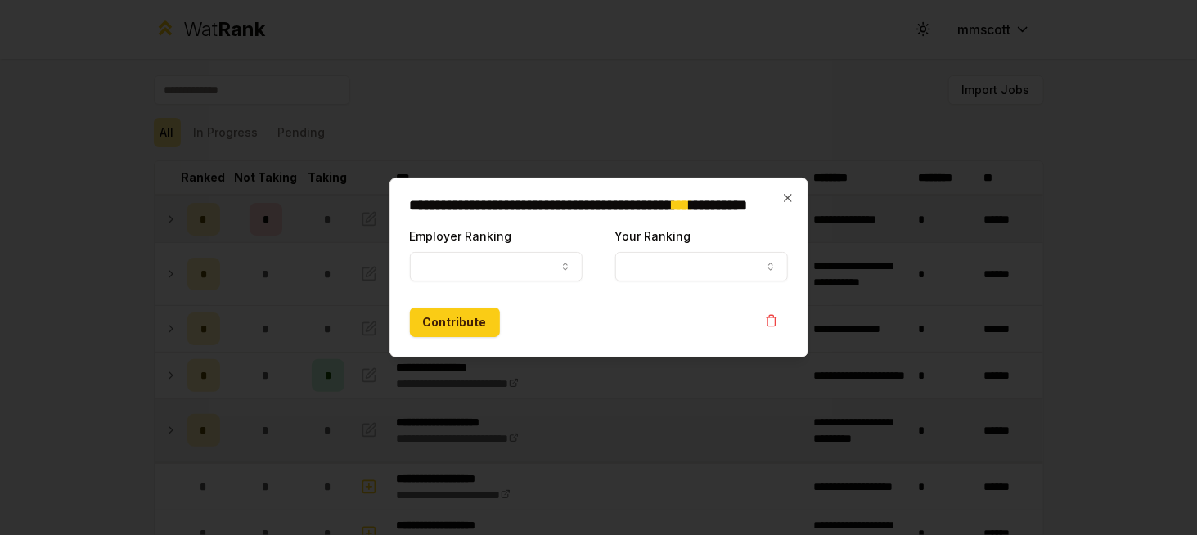
select select "*****"
select select
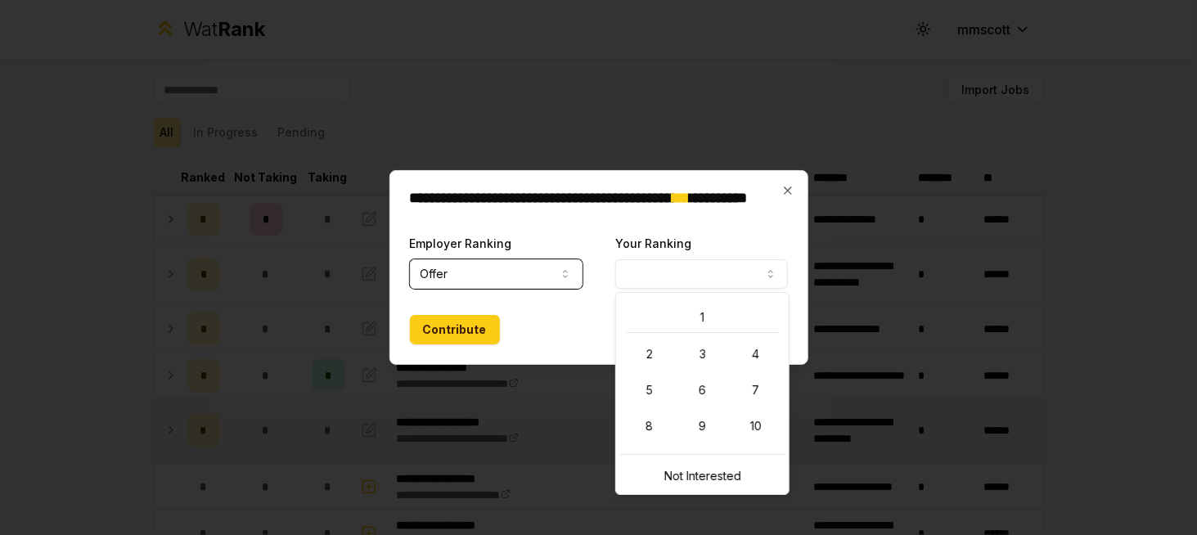
click at [652, 272] on button "Your Ranking" at bounding box center [701, 273] width 173 height 29
click at [785, 199] on h2 "**********" at bounding box center [599, 205] width 379 height 29
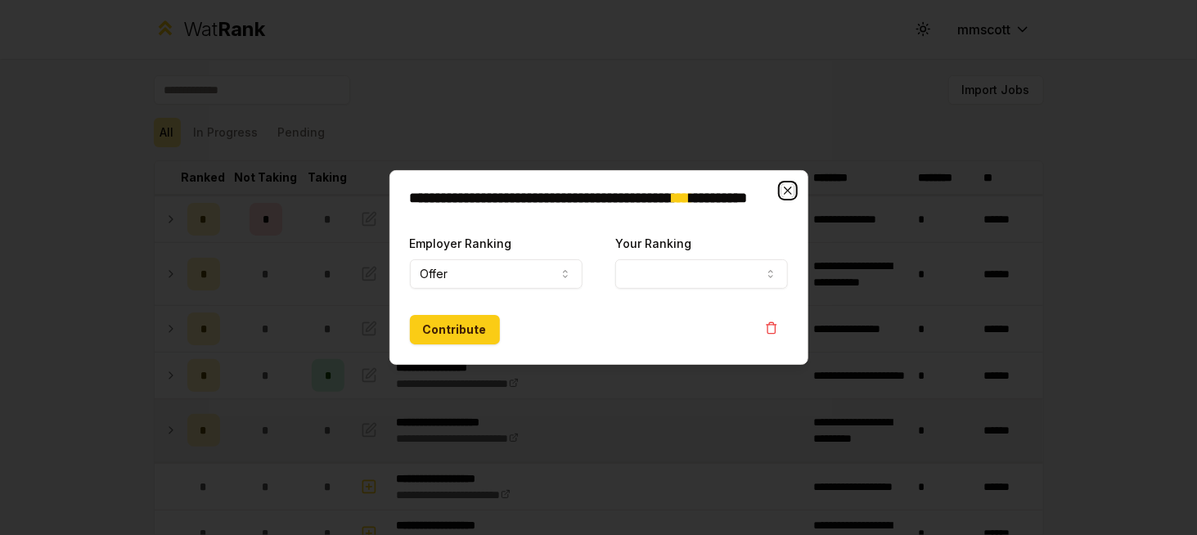
click at [790, 187] on icon "button" at bounding box center [788, 190] width 13 height 13
